Goal: Task Accomplishment & Management: Complete application form

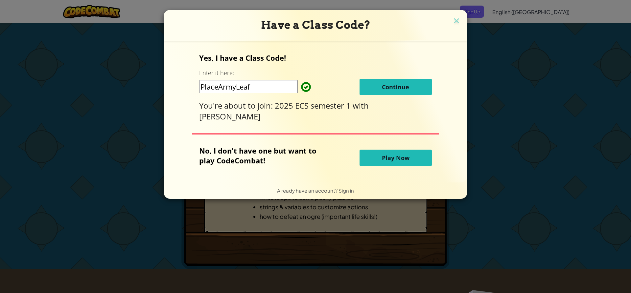
click at [398, 89] on span "Continue" at bounding box center [395, 87] width 27 height 8
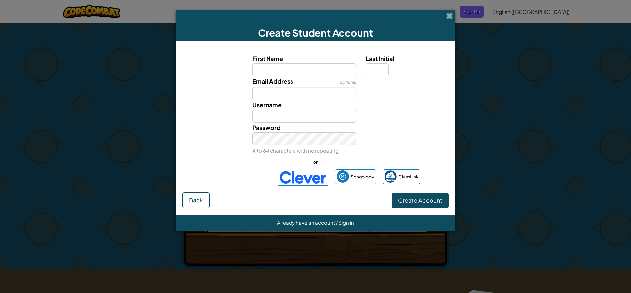
click at [328, 66] on input "First Name" at bounding box center [304, 69] width 104 height 13
type input "reagan"
type input "Reagan"
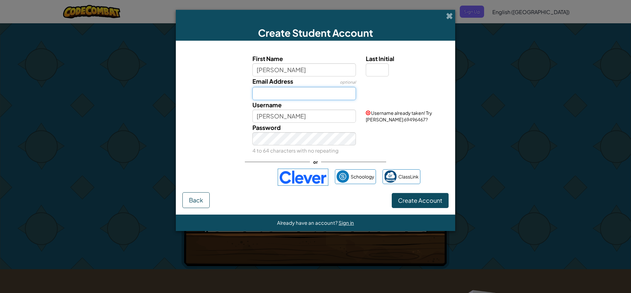
click at [319, 93] on input "Email Address" at bounding box center [304, 93] width 104 height 13
type input "29rcrawford@go.dsdmail.net"
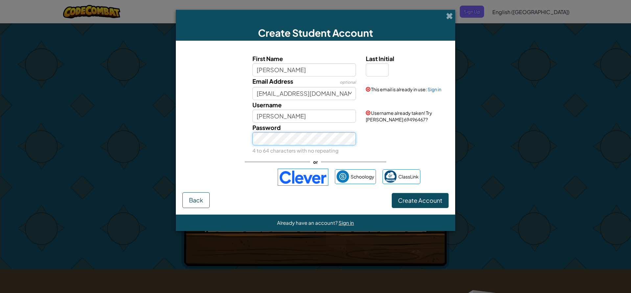
click at [392, 193] on button "Create Account" at bounding box center [420, 200] width 57 height 15
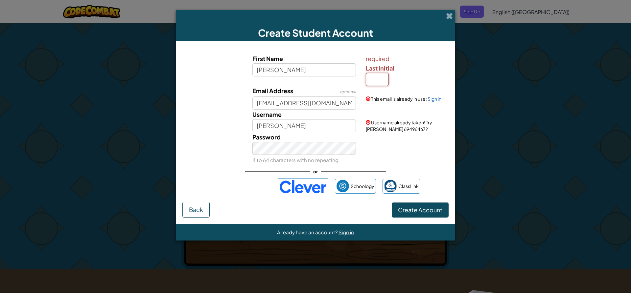
click at [378, 83] on input "Last Initial" at bounding box center [377, 79] width 23 height 13
type input "c"
type input "[PERSON_NAME] C"
click at [302, 181] on img at bounding box center [303, 186] width 51 height 17
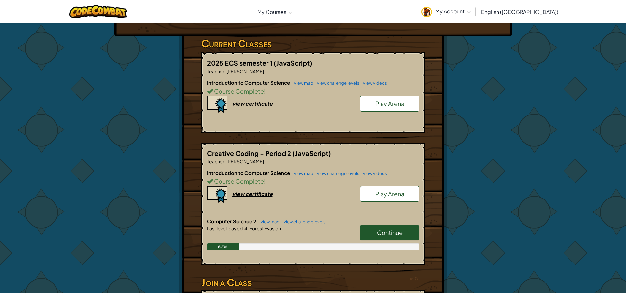
scroll to position [131, 0]
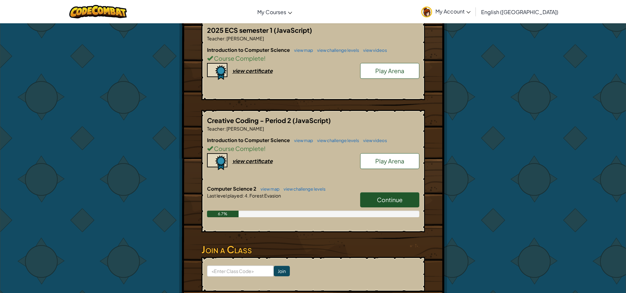
click at [394, 199] on span "Continue" at bounding box center [390, 200] width 26 height 8
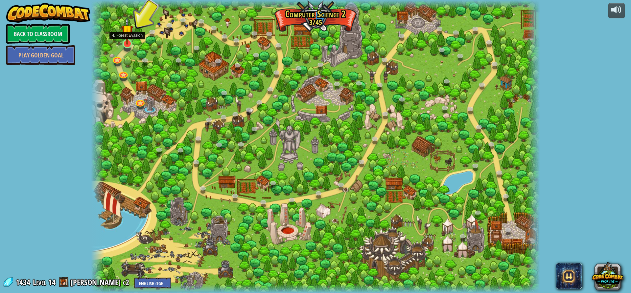
click at [129, 37] on img at bounding box center [127, 30] width 12 height 27
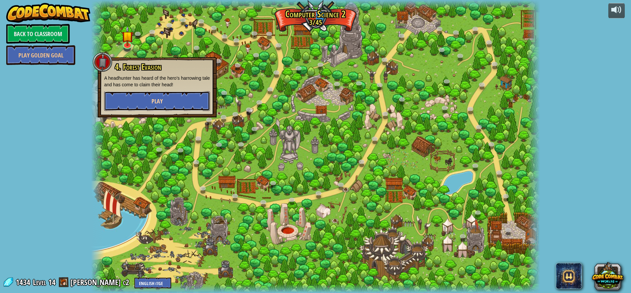
click at [163, 103] on button "Play" at bounding box center [157, 101] width 106 height 20
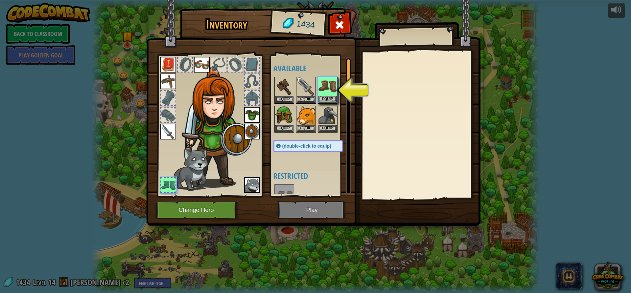
click at [330, 93] on img at bounding box center [327, 87] width 18 height 18
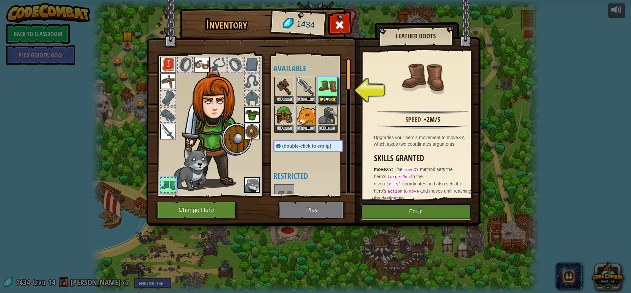
click at [439, 214] on button "Equip" at bounding box center [415, 212] width 111 height 16
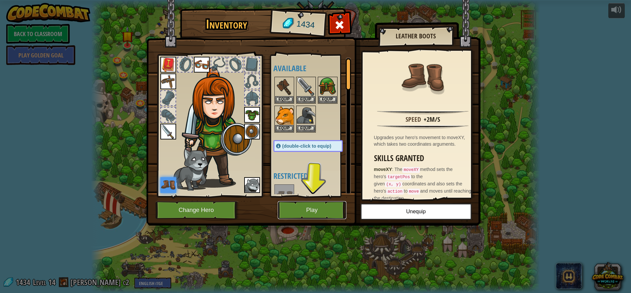
click at [329, 215] on button "Play" at bounding box center [312, 210] width 69 height 18
